Goal: Transaction & Acquisition: Register for event/course

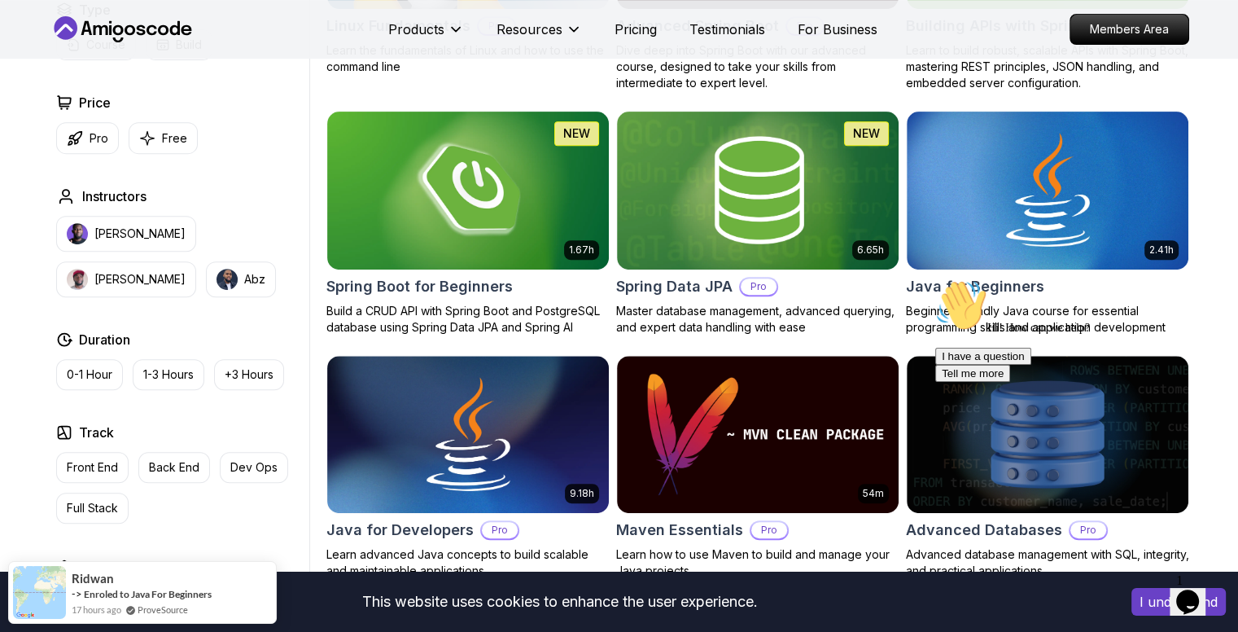
scroll to position [661, 0]
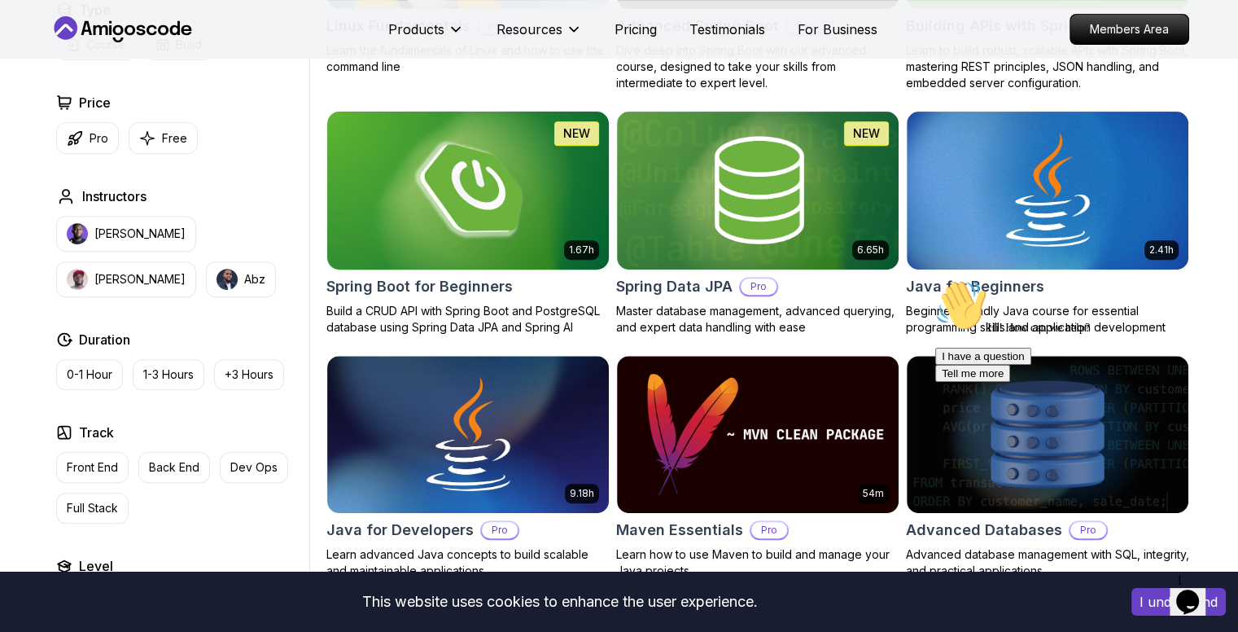
click at [424, 266] on img at bounding box center [467, 189] width 295 height 165
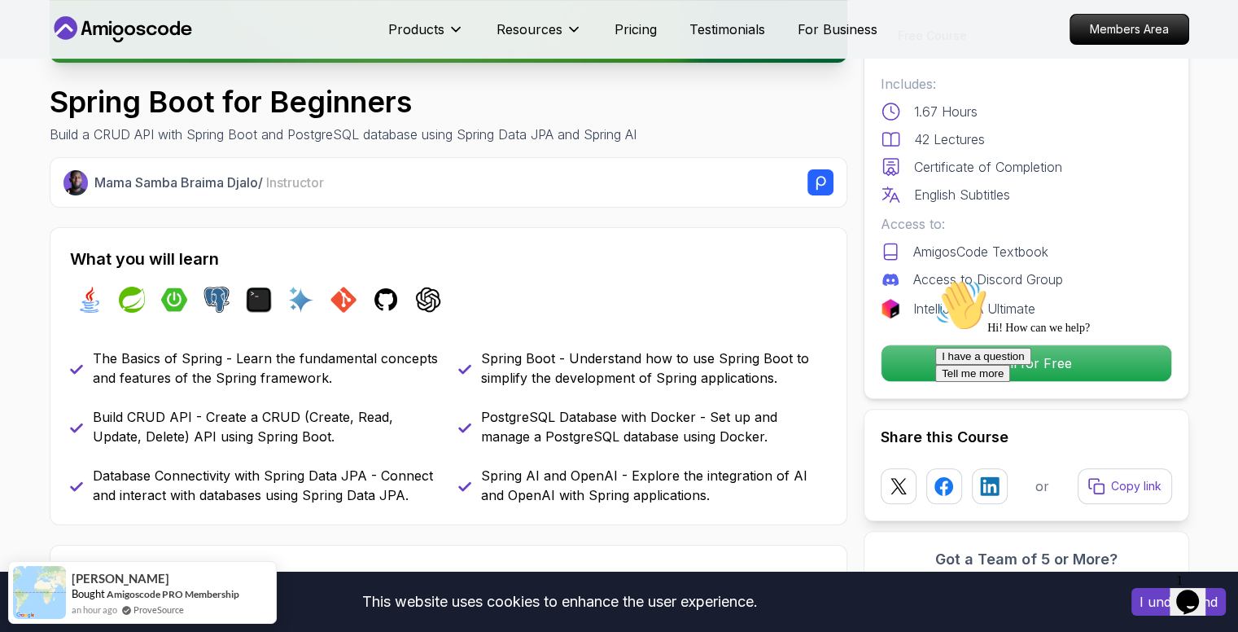
scroll to position [482, 0]
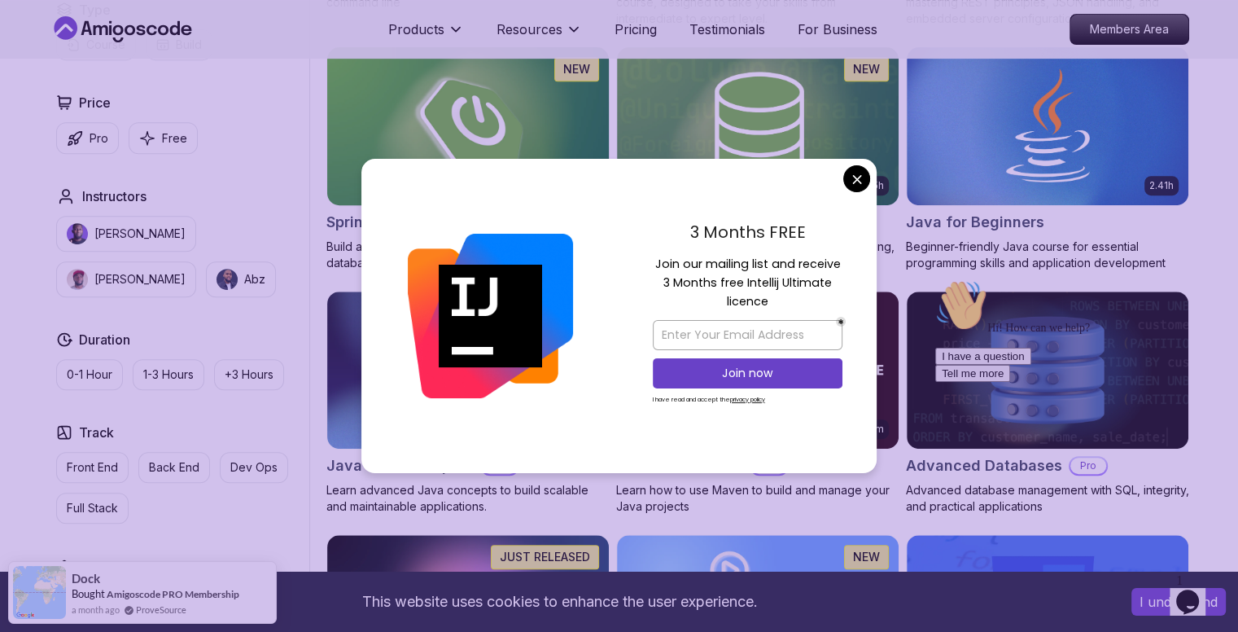
scroll to position [726, 0]
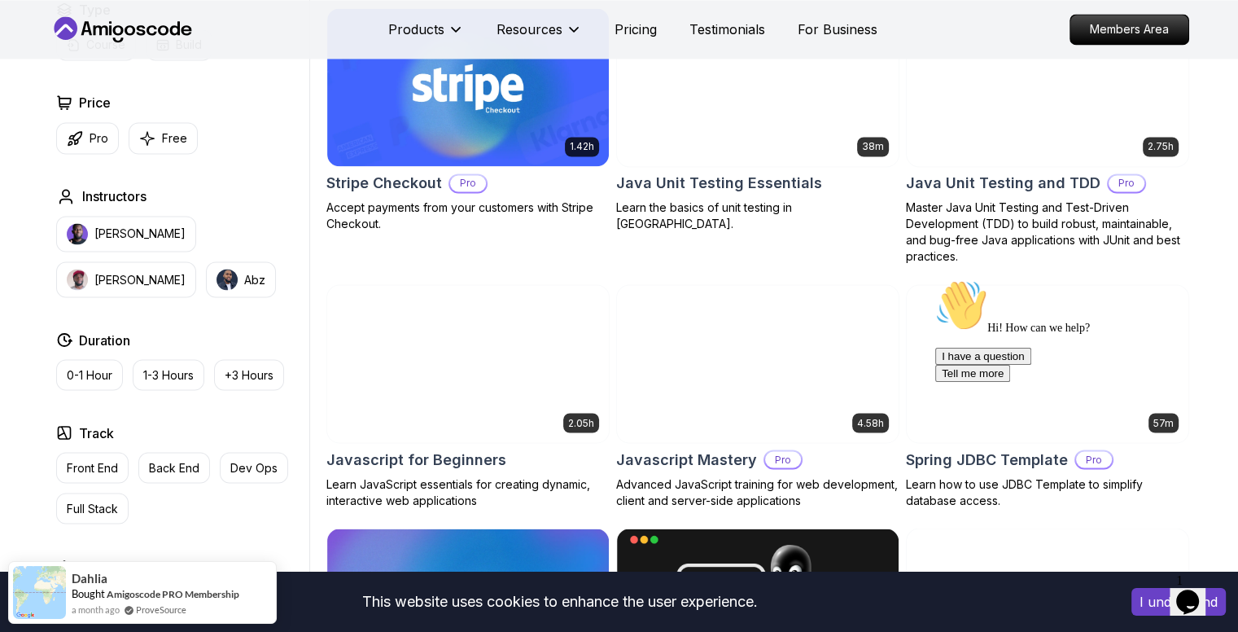
scroll to position [2816, 0]
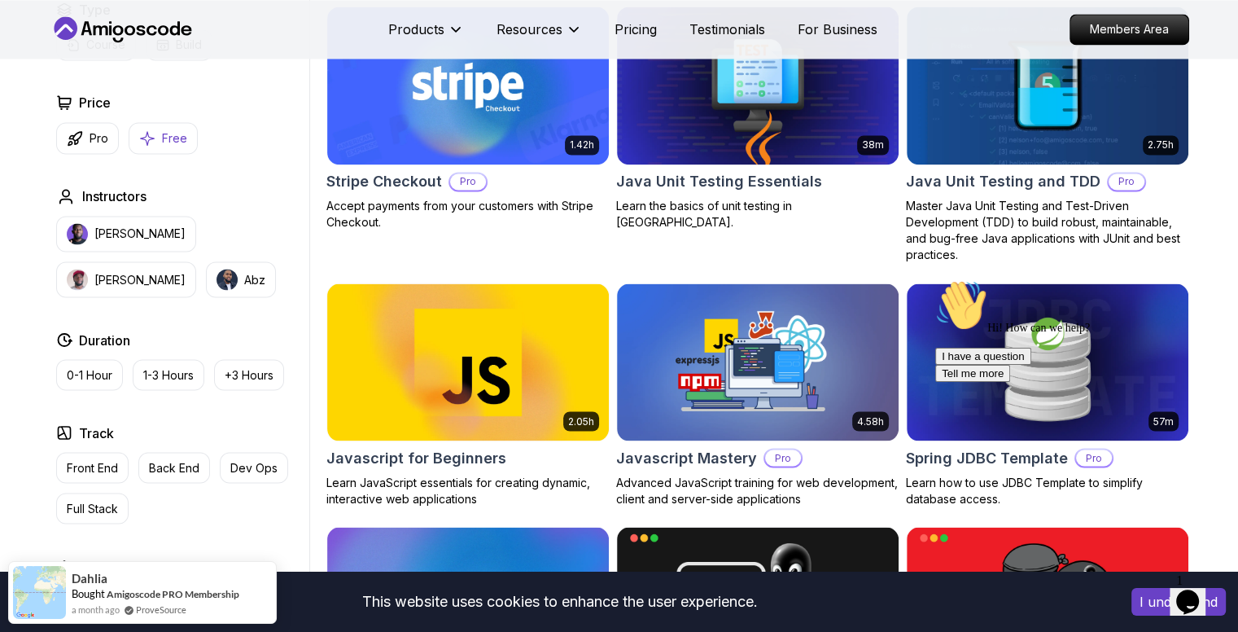
click at [167, 130] on p "Free" at bounding box center [174, 138] width 25 height 16
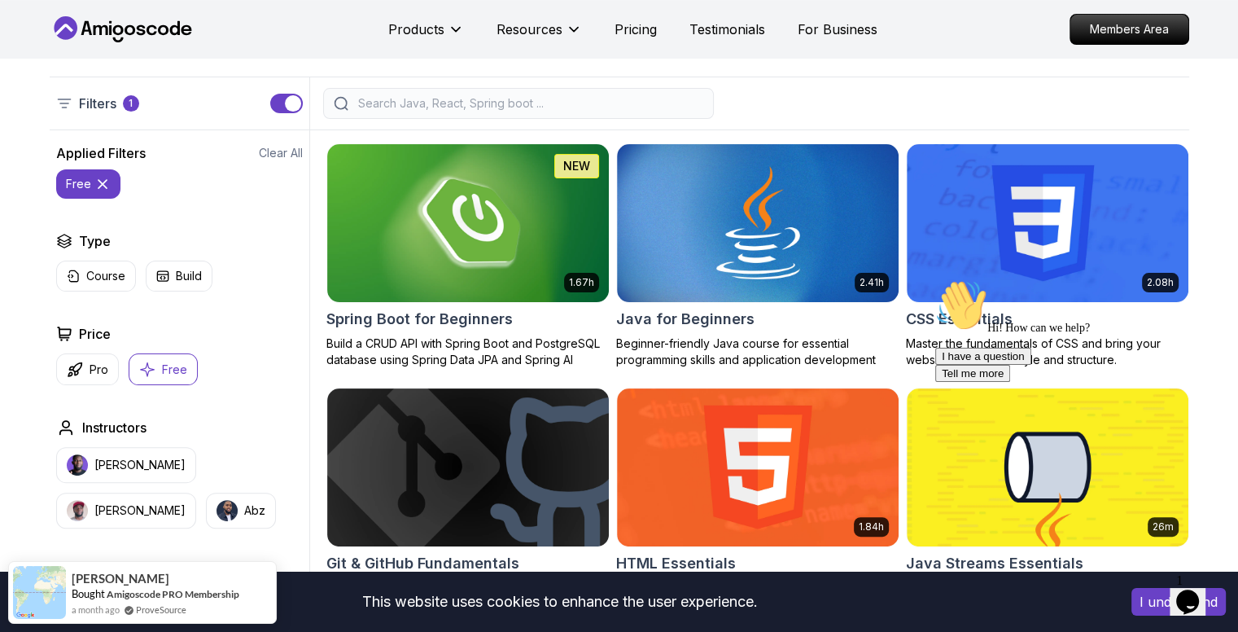
scroll to position [368, 0]
click at [935, 279] on icon "Chat attention grabber" at bounding box center [935, 279] width 0 height 0
click at [1144, 589] on icon "Close" at bounding box center [1144, 596] width 0 height 14
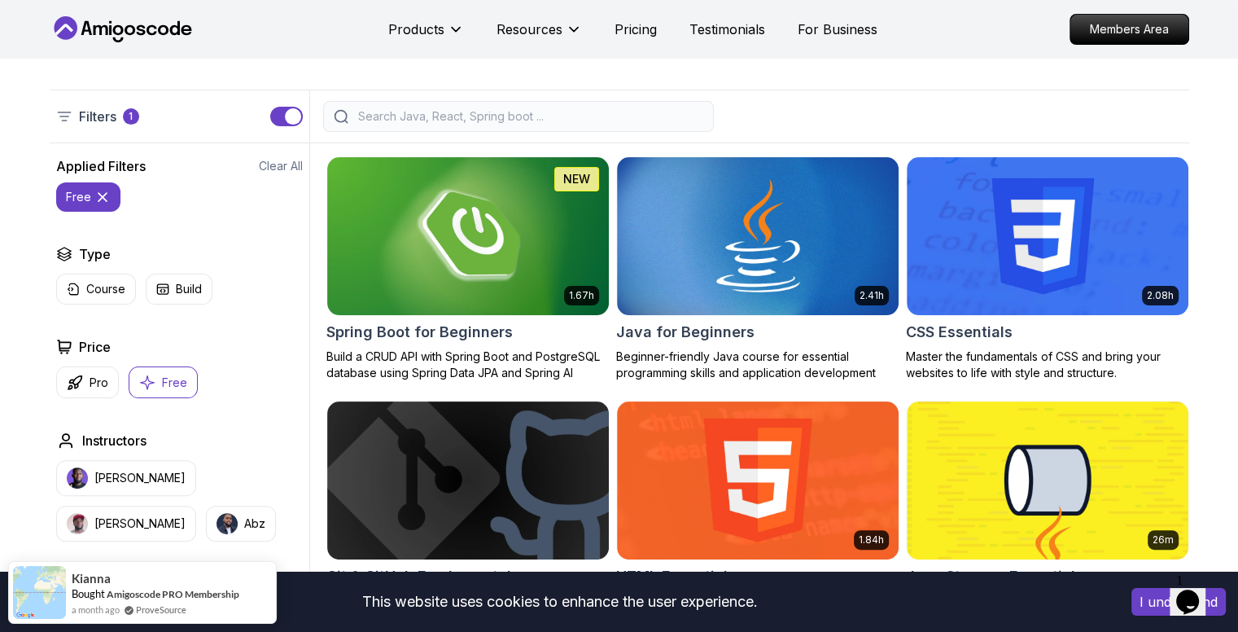
scroll to position [354, 0]
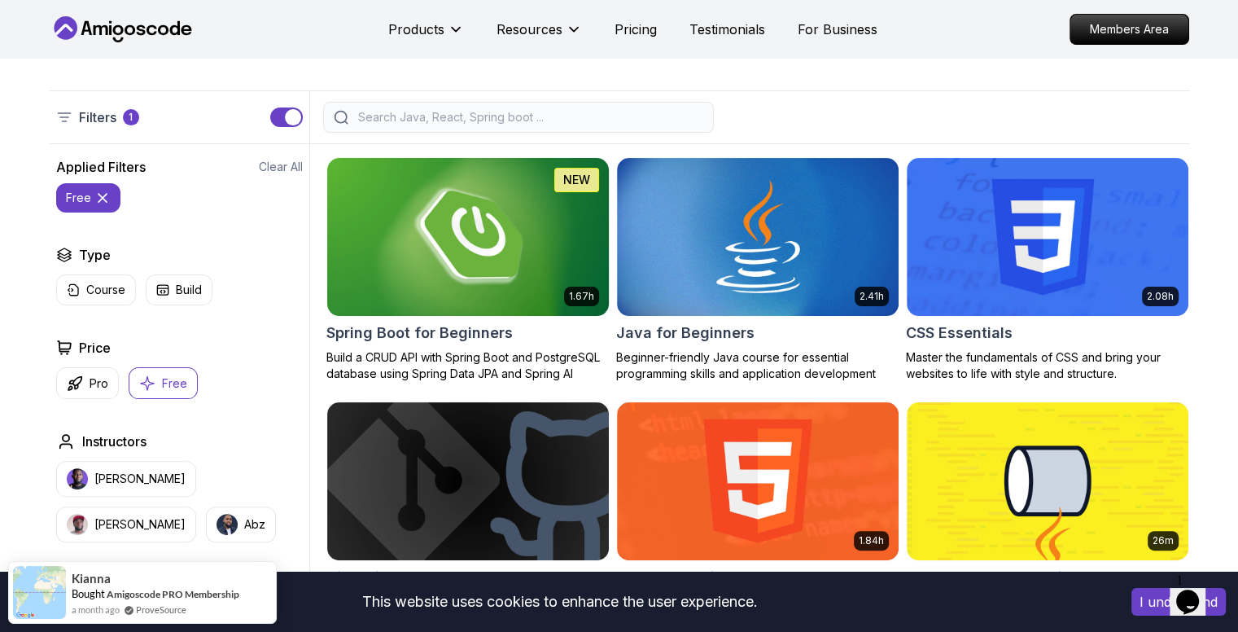
click at [500, 215] on img at bounding box center [467, 236] width 295 height 165
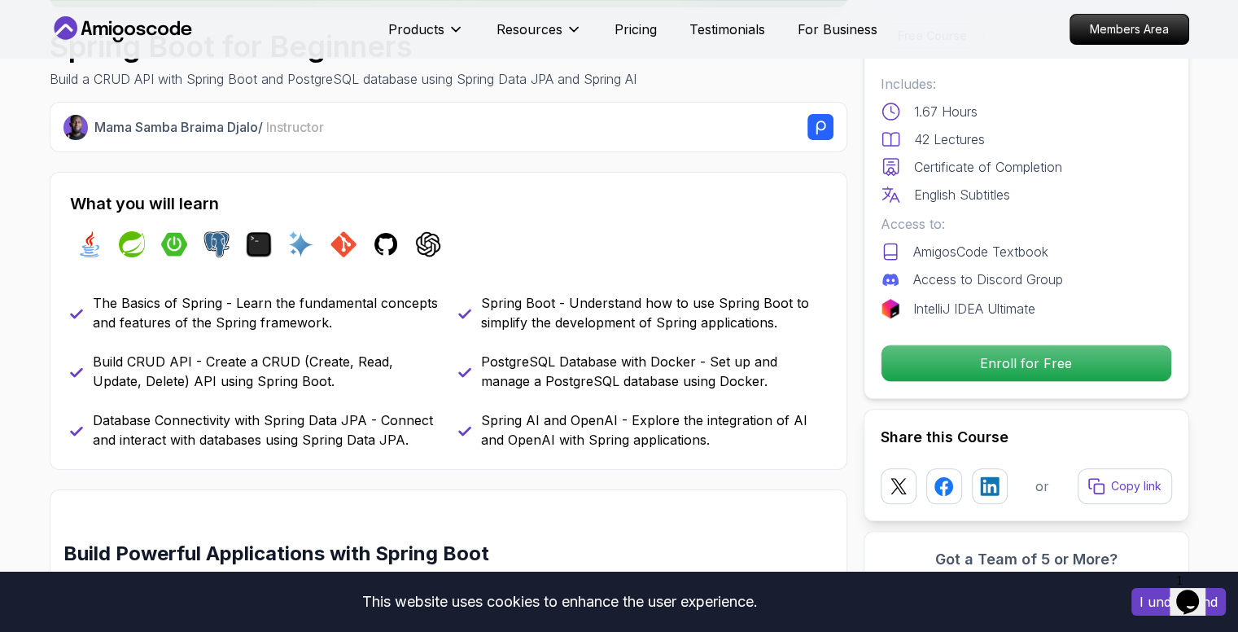
scroll to position [514, 0]
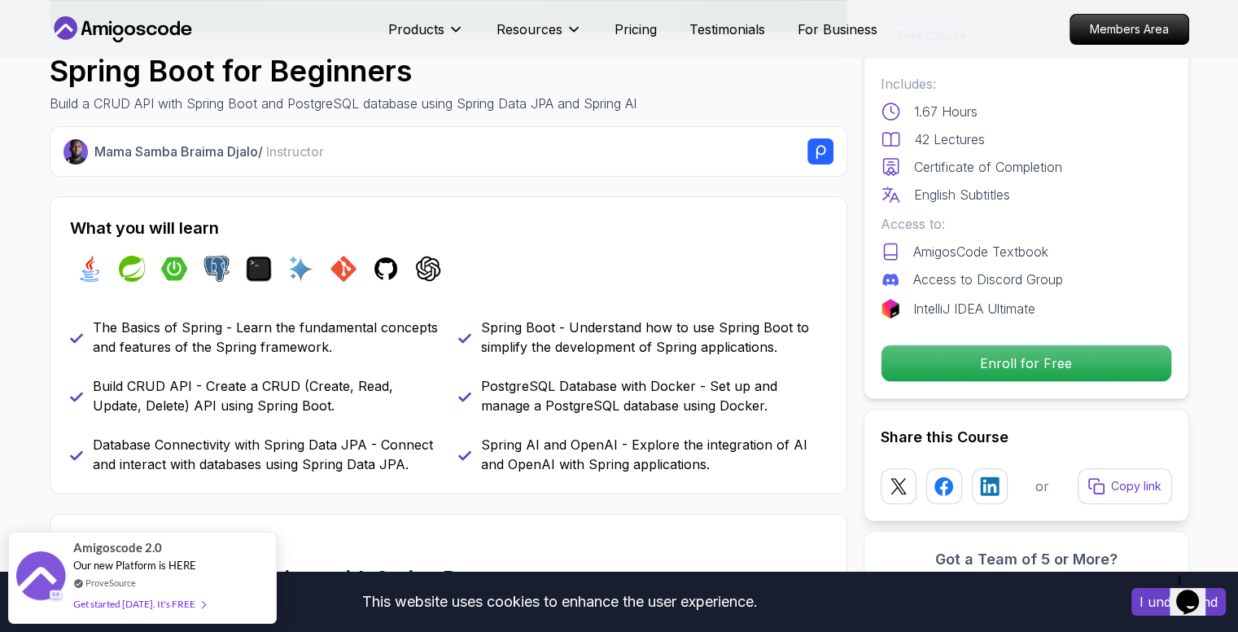
click at [921, 137] on p "42 Lectures" at bounding box center [949, 139] width 71 height 20
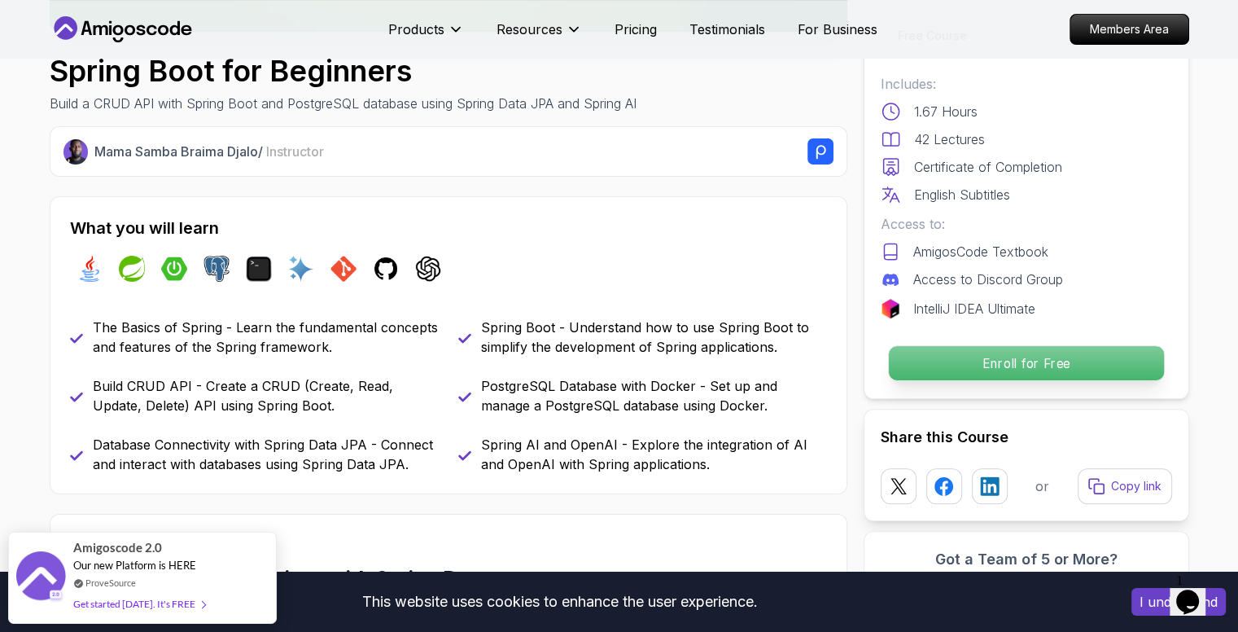
click at [960, 361] on p "Enroll for Free" at bounding box center [1025, 363] width 275 height 34
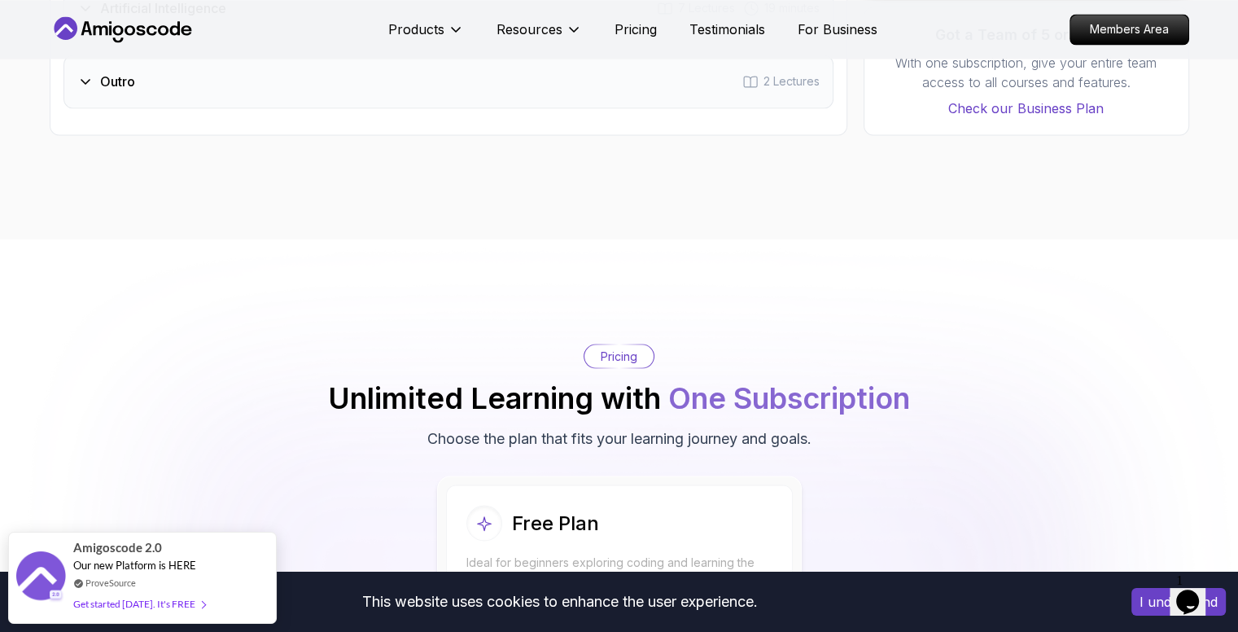
scroll to position [3191, 0]
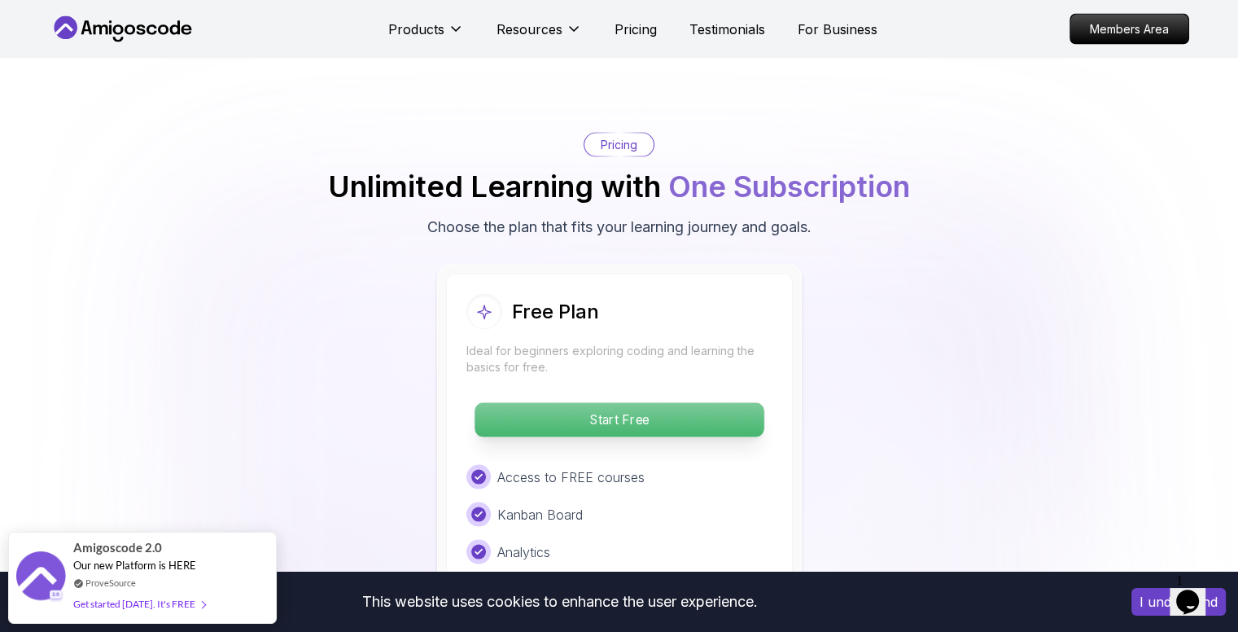
click at [759, 403] on p "Start Free" at bounding box center [619, 420] width 289 height 34
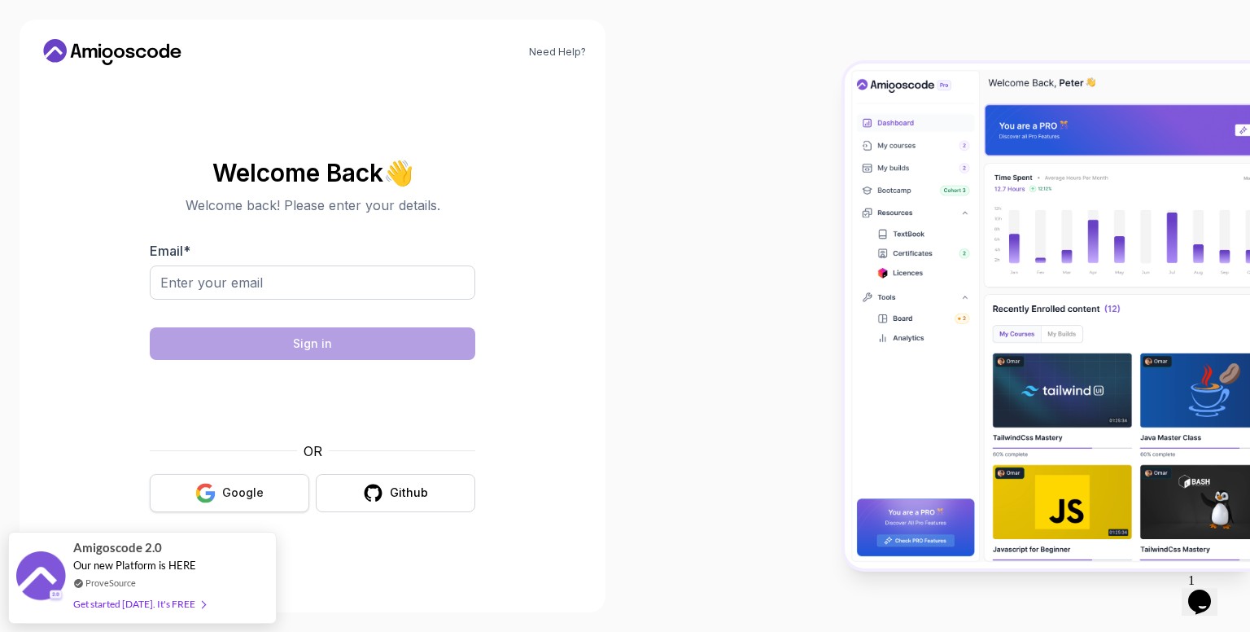
click at [256, 498] on div "Google" at bounding box center [243, 492] width 42 height 16
click at [370, 501] on icon "button" at bounding box center [373, 493] width 20 height 20
